Goal: Information Seeking & Learning: Learn about a topic

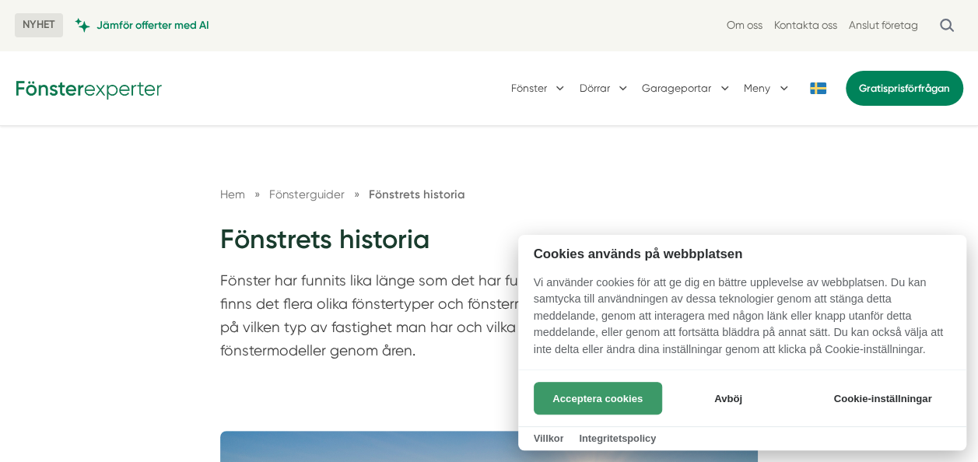
click at [590, 401] on button "Acceptera cookies" at bounding box center [598, 398] width 128 height 33
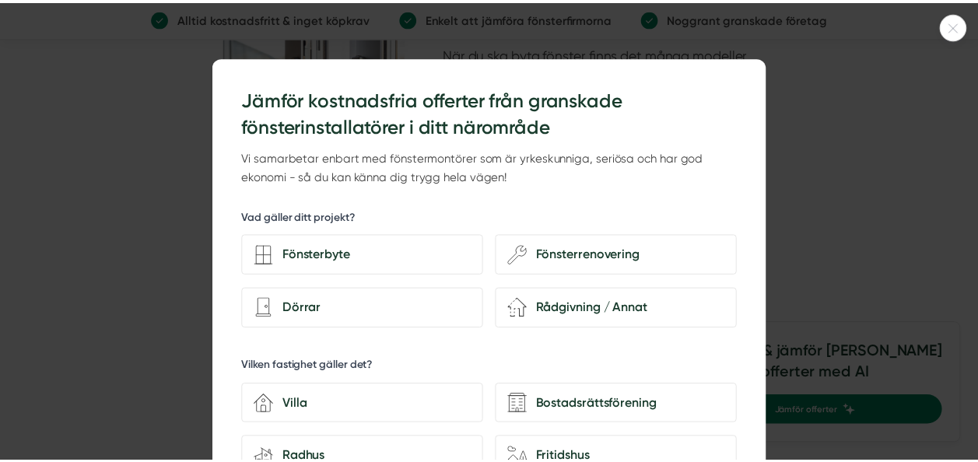
scroll to position [4201, 0]
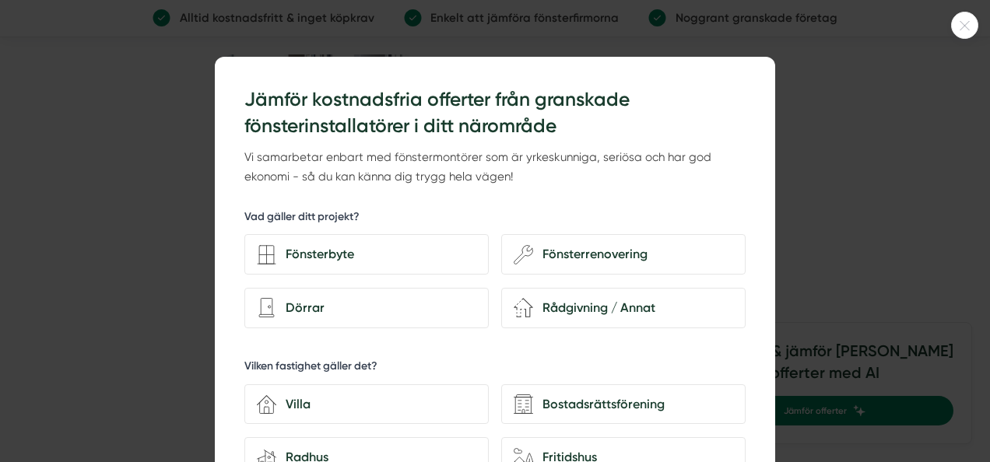
click at [974, 31] on div at bounding box center [964, 25] width 27 height 27
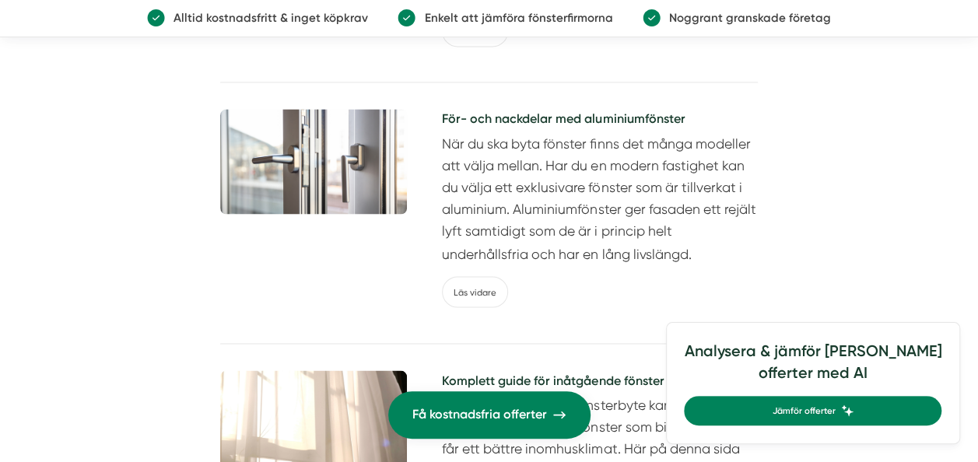
scroll to position [4123, 0]
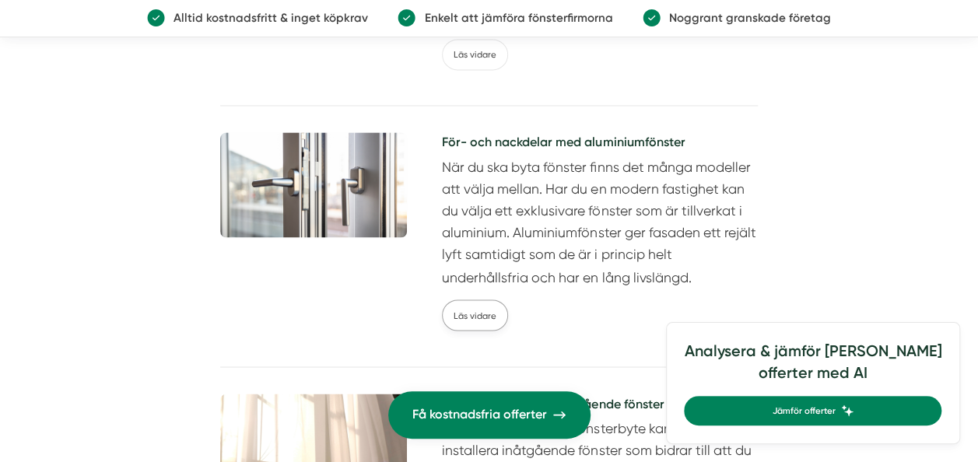
click at [470, 300] on link "Läs vidare" at bounding box center [475, 315] width 66 height 31
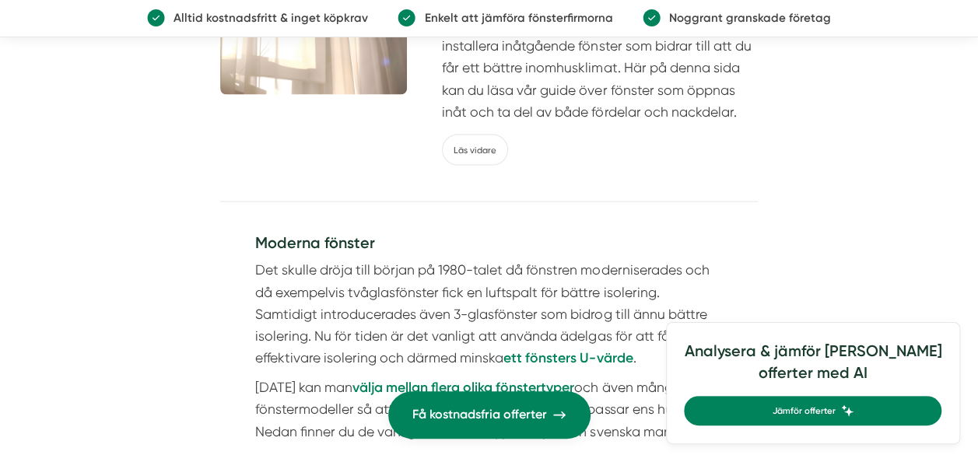
scroll to position [4512, 0]
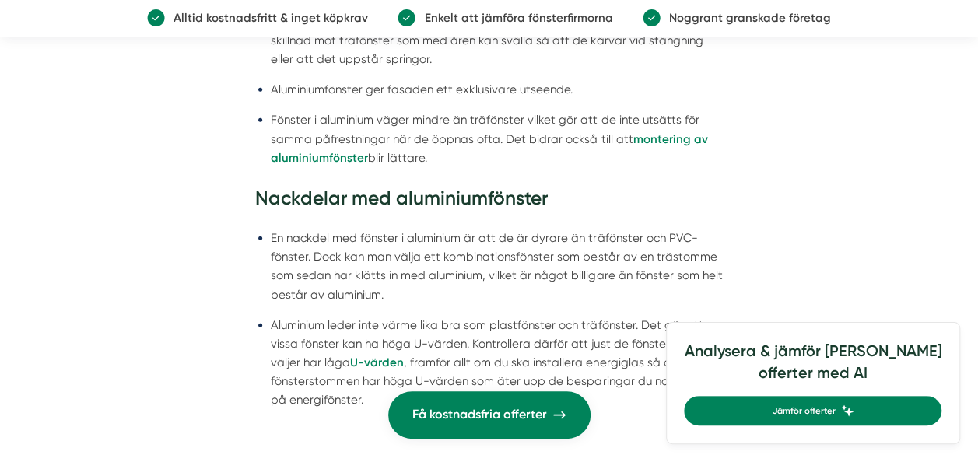
scroll to position [1789, 0]
